Goal: Task Accomplishment & Management: Manage account settings

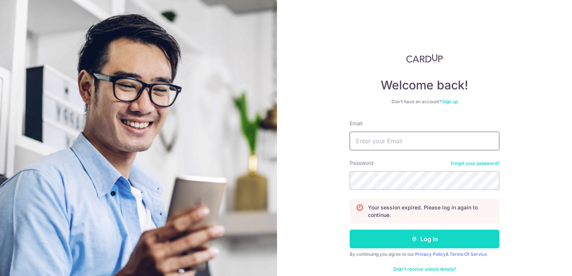
type input "[DOMAIN_NAME][EMAIL_ADDRESS][DOMAIN_NAME]"
click at [407, 237] on button "Log in" at bounding box center [425, 239] width 150 height 19
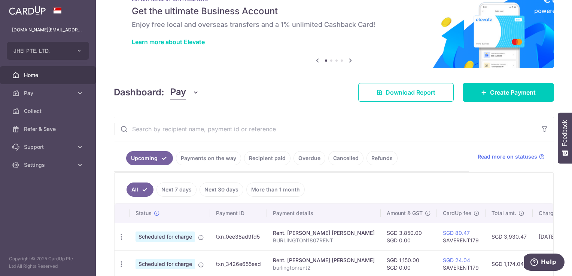
scroll to position [29, 0]
